Goal: Book appointment/travel/reservation

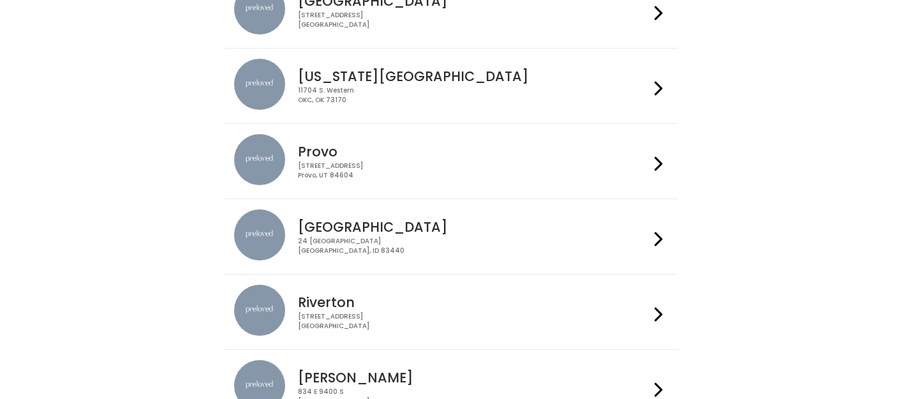
scroll to position [384, 0]
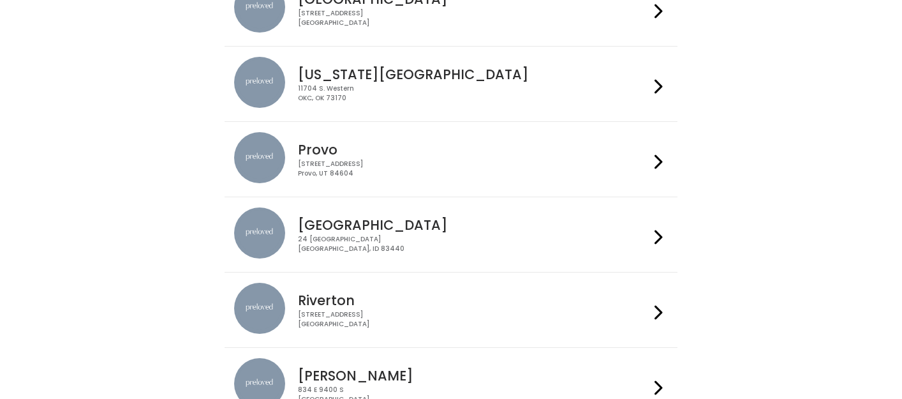
click at [512, 143] on h4 "Provo" at bounding box center [473, 149] width 351 height 15
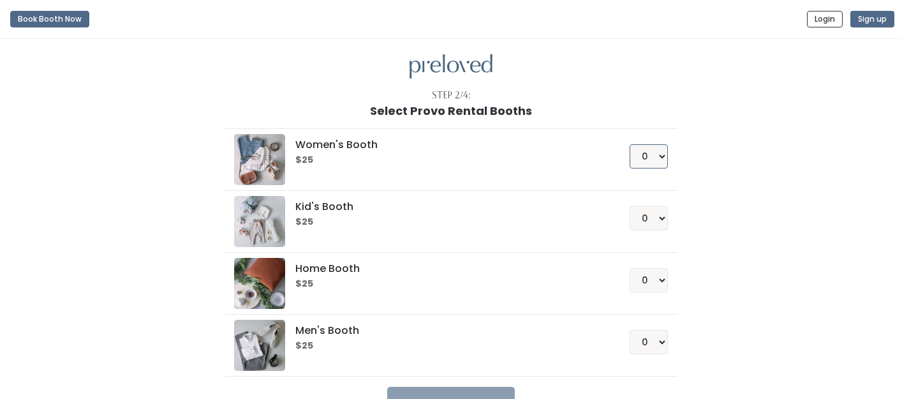
click at [659, 155] on select "0 1 2 3 4" at bounding box center [649, 156] width 38 height 24
select select "1"
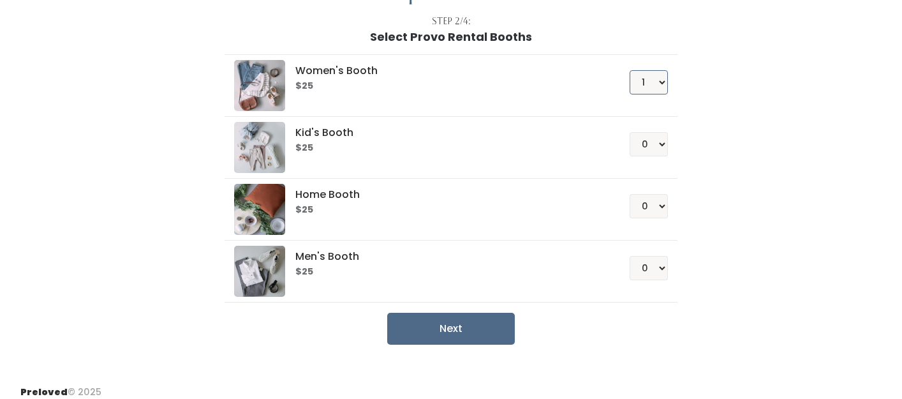
scroll to position [84, 0]
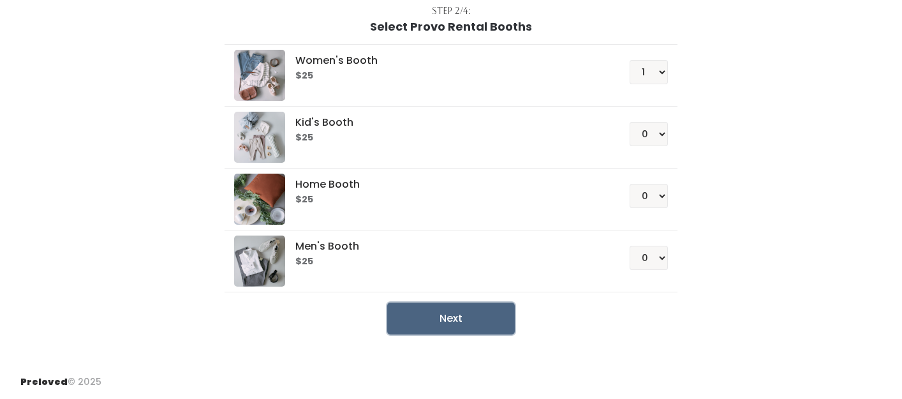
click at [449, 318] on button "Next" at bounding box center [451, 318] width 128 height 32
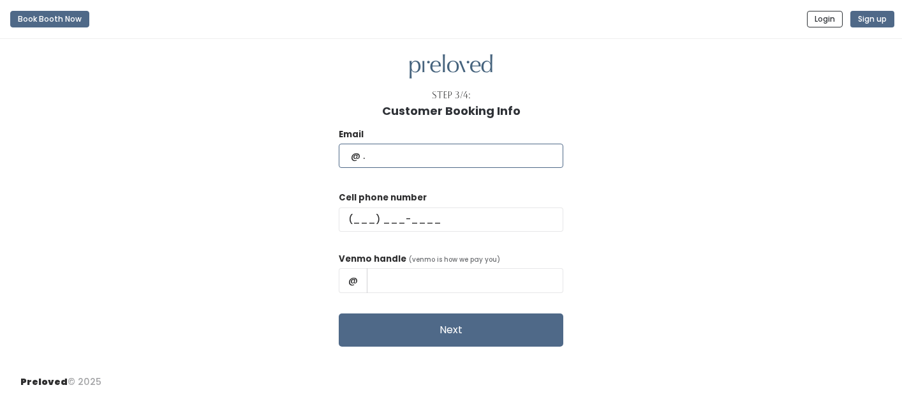
click at [419, 156] on input "text" at bounding box center [451, 156] width 225 height 24
type input "sissyg72@yahoo.com"
click at [410, 217] on input "text" at bounding box center [451, 219] width 225 height 24
type input "(512) 905-1124"
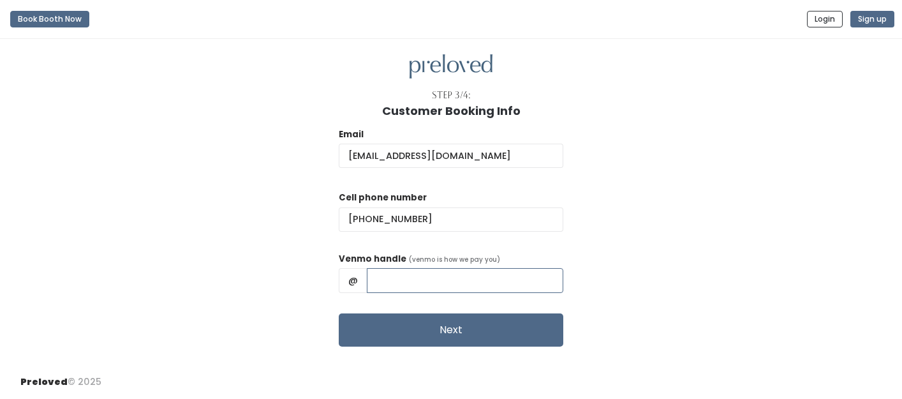
click at [407, 281] on input "text" at bounding box center [465, 280] width 197 height 24
type input "Emerson-P"
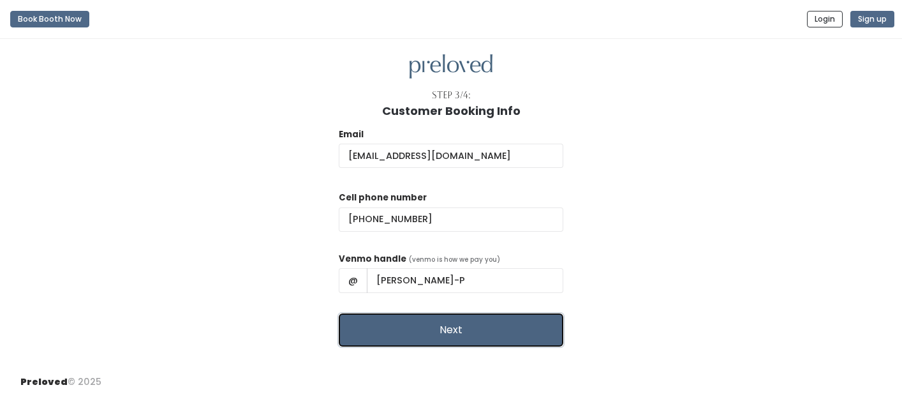
click at [464, 327] on button "Next" at bounding box center [451, 329] width 225 height 33
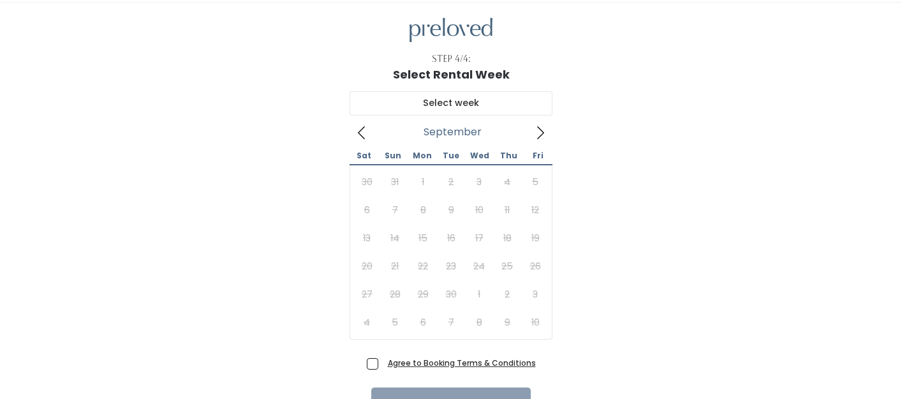
scroll to position [47, 0]
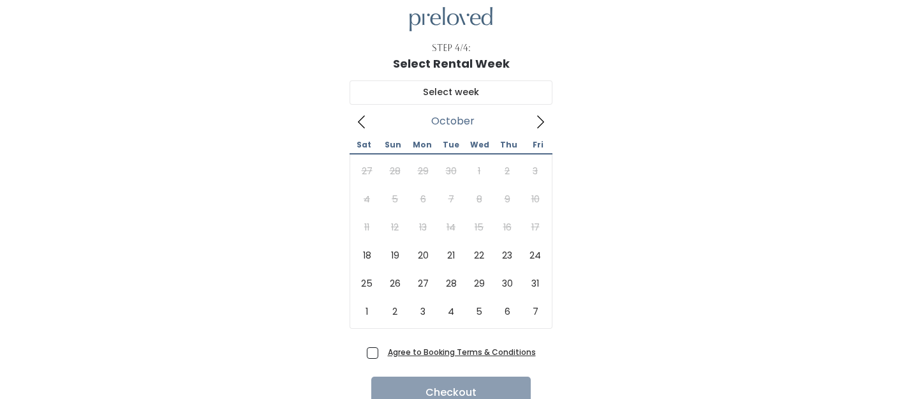
click at [542, 123] on icon at bounding box center [540, 121] width 7 height 13
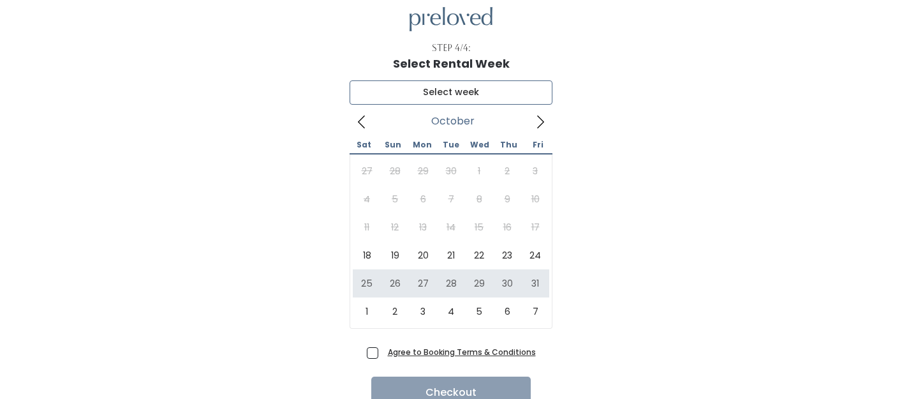
type input "October 25 to October 31"
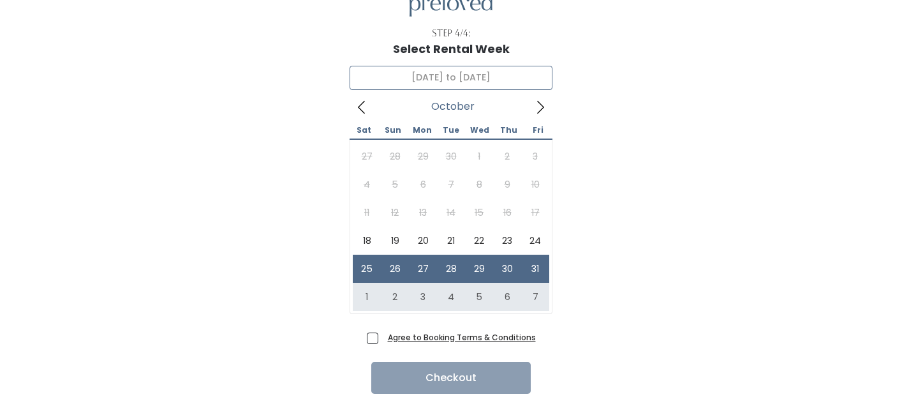
scroll to position [0, 0]
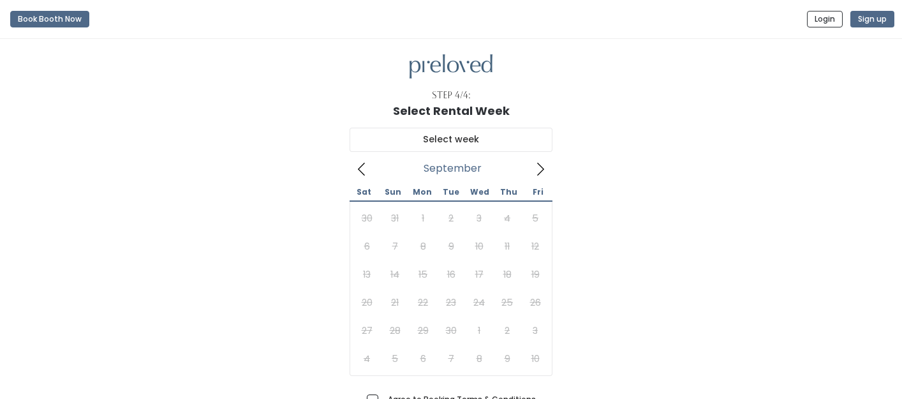
click at [540, 176] on span at bounding box center [540, 168] width 24 height 20
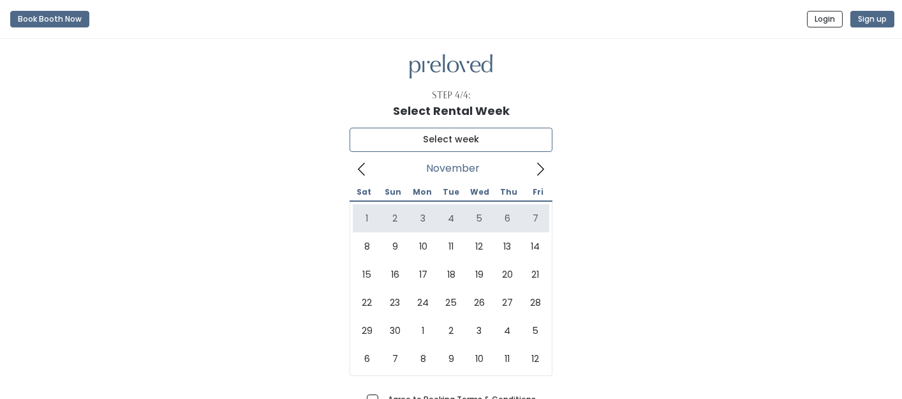
type input "[DATE] to [DATE]"
